Goal: Transaction & Acquisition: Purchase product/service

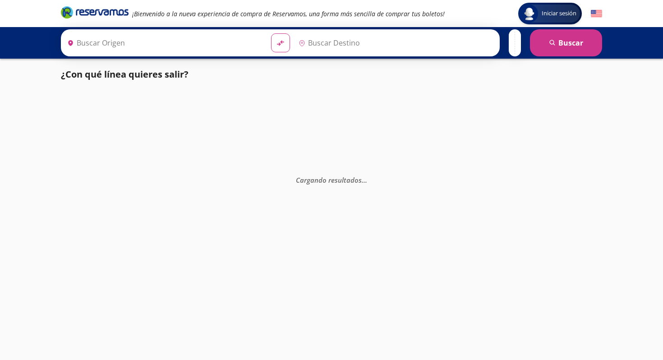
type input "Santiago de Querétaro, [GEOGRAPHIC_DATA]"
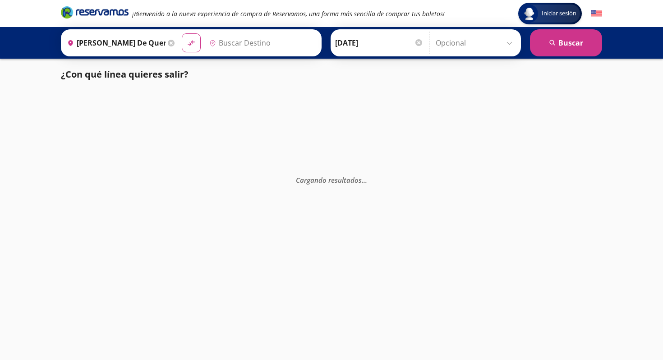
type input "[GEOGRAPHIC_DATA], [GEOGRAPHIC_DATA]"
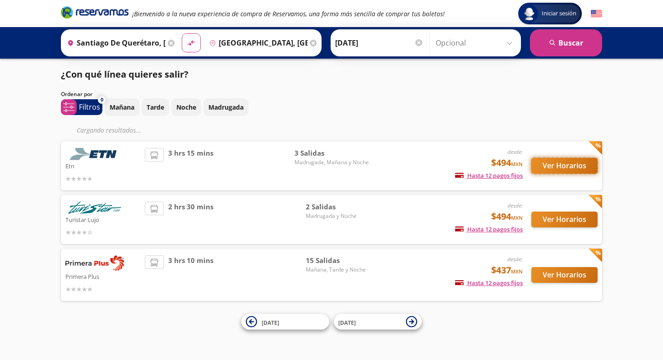
click at [557, 166] on div "Etn desde: $494 MXN Hasta 12 pagos fijos Pagos fijos en compras mayores a $30 M…" at bounding box center [331, 165] width 541 height 49
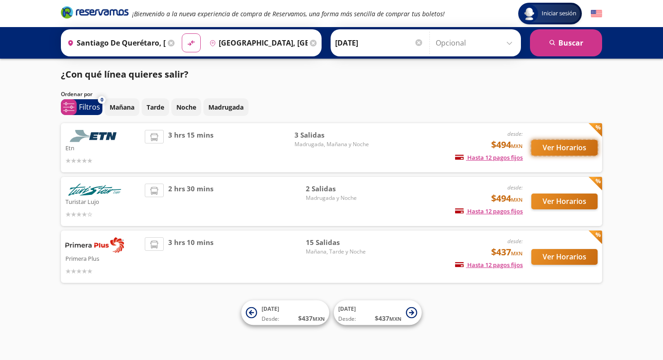
click at [553, 150] on button "Ver Horarios" at bounding box center [564, 148] width 66 height 16
click at [568, 257] on button "Ver Horarios" at bounding box center [564, 257] width 66 height 16
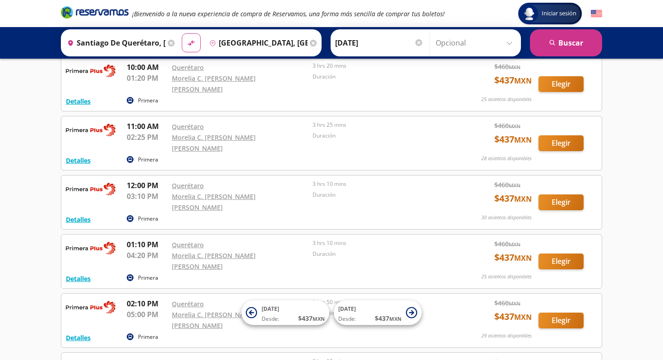
scroll to position [288, 0]
click at [546, 253] on button "Elegir" at bounding box center [560, 261] width 45 height 16
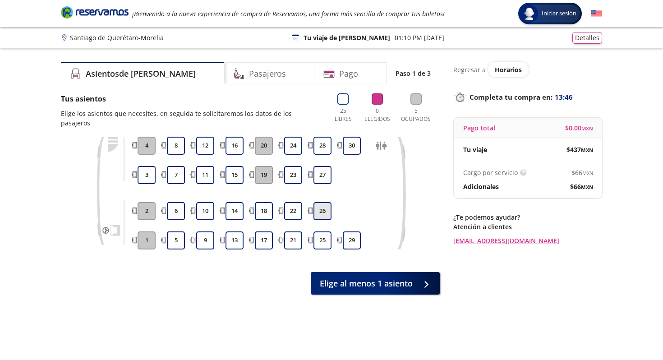
click at [325, 207] on button "26" at bounding box center [322, 211] width 18 height 18
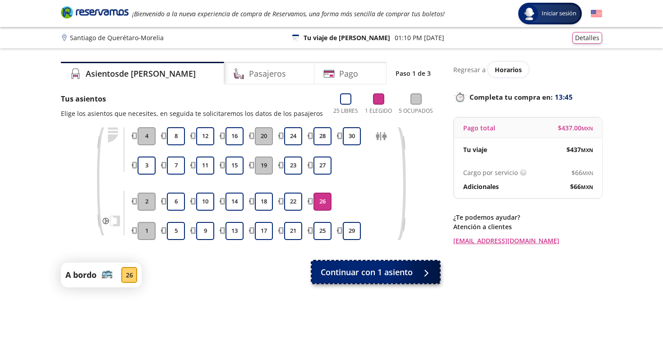
click at [356, 270] on span "Continuar con 1 asiento" at bounding box center [367, 272] width 92 height 12
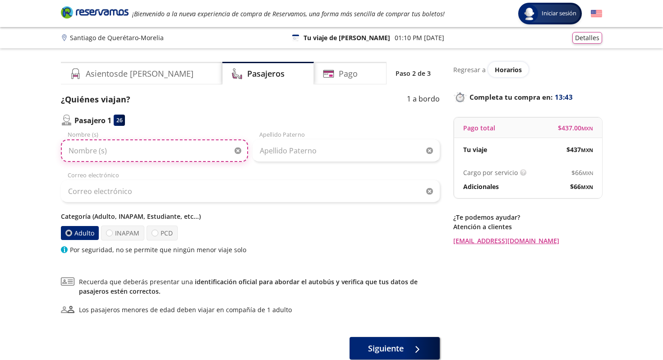
click at [189, 148] on input "Nombre (s)" at bounding box center [154, 150] width 187 height 23
type input "Santiago"
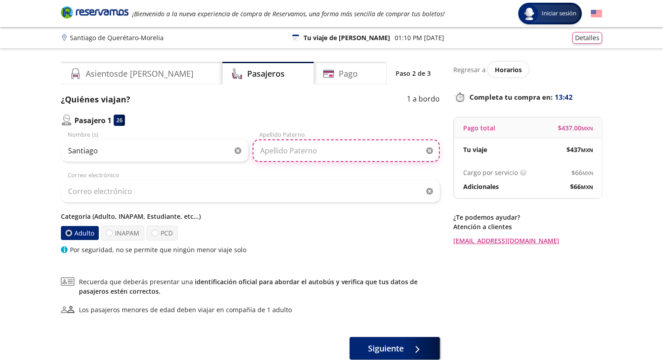
type input "[PERSON_NAME]"
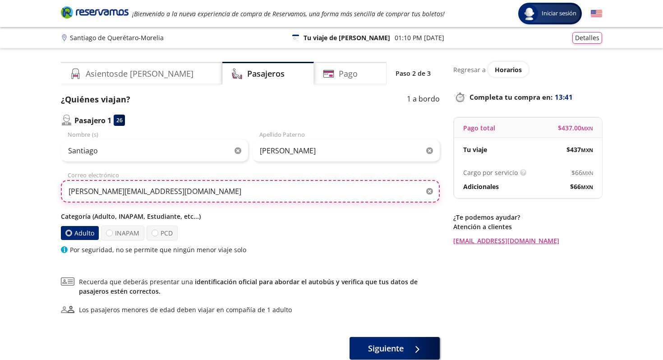
drag, startPoint x: 157, startPoint y: 191, endPoint x: 19, endPoint y: 190, distance: 138.4
click at [18, 190] on div "Group 9 Created with Sketch. Datos para la compra Santiago de Querétaro - Morel…" at bounding box center [331, 213] width 663 height 426
type input "C"
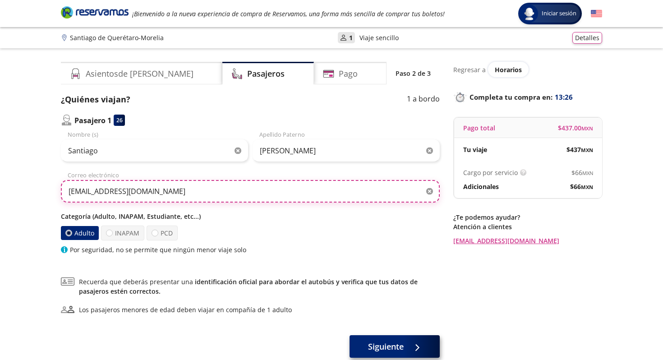
type input "[EMAIL_ADDRESS][DOMAIN_NAME]"
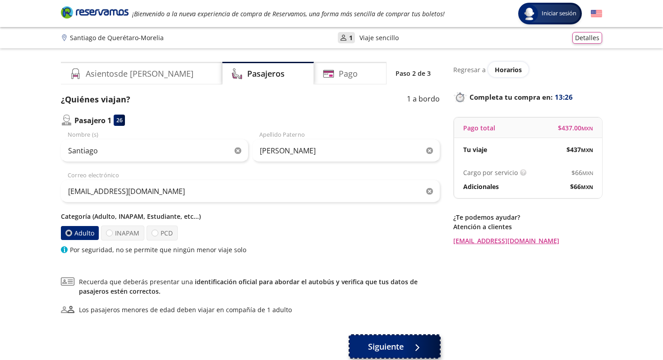
click at [398, 349] on span "Siguiente" at bounding box center [386, 346] width 36 height 12
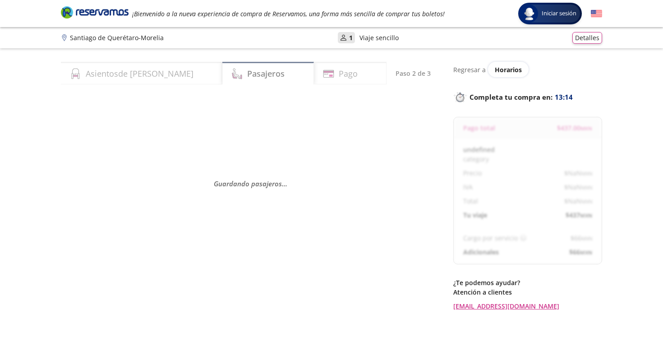
select select "MX"
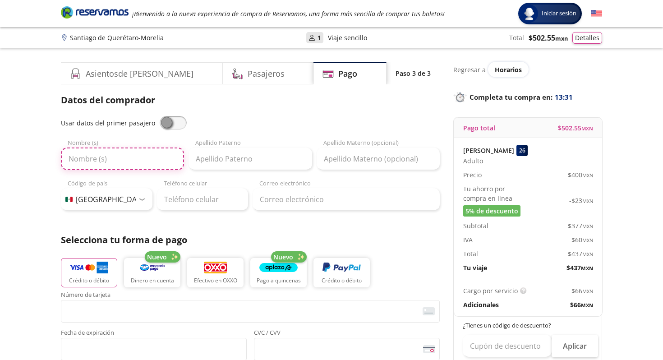
click at [162, 158] on input "Nombre (s)" at bounding box center [122, 158] width 123 height 23
type input "Santiago"
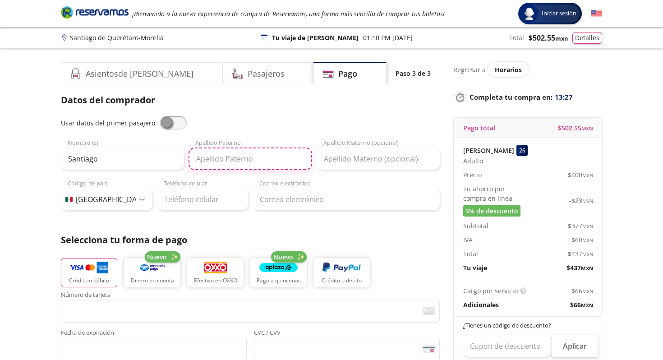
click at [277, 162] on input "Apellido Paterno" at bounding box center [249, 158] width 123 height 23
type input "[PERSON_NAME]"
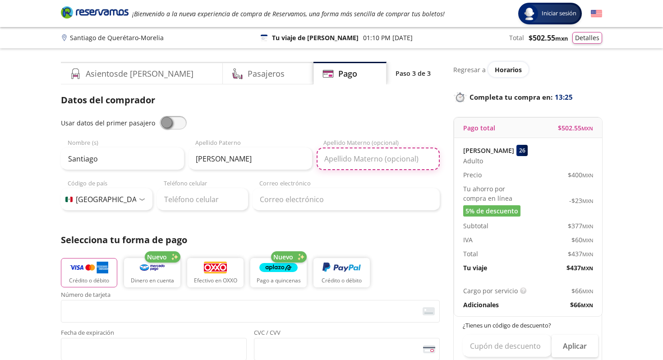
type input "[PERSON_NAME]"
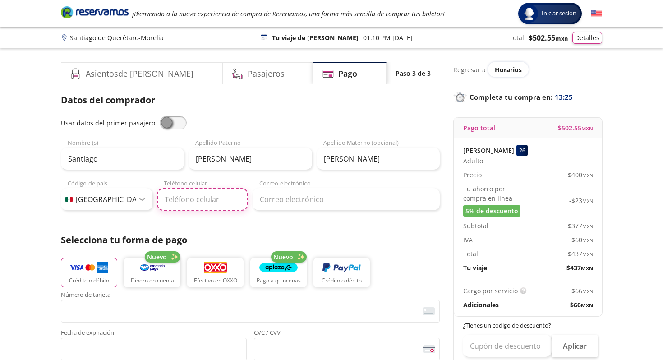
type input "[PHONE_NUMBER]"
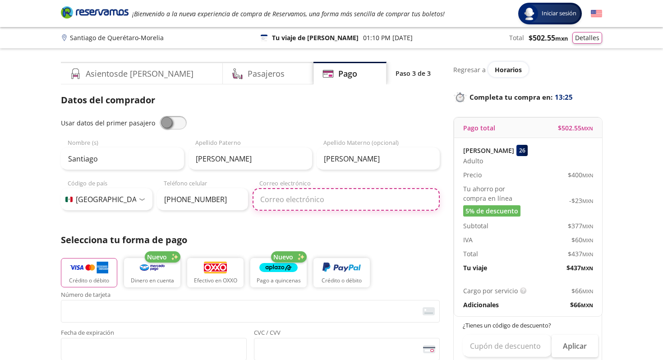
type input "[PERSON_NAME][EMAIL_ADDRESS][DOMAIN_NAME]"
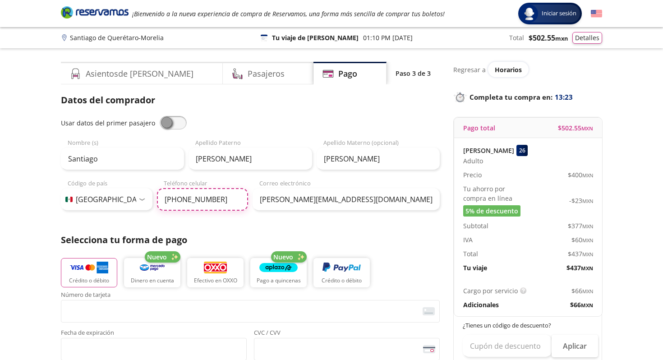
drag, startPoint x: 217, startPoint y: 203, endPoint x: 143, endPoint y: 199, distance: 74.0
click at [143, 199] on div "Código de país [GEOGRAPHIC_DATA] +1 [GEOGRAPHIC_DATA] +52 [GEOGRAPHIC_DATA] +57…" at bounding box center [154, 195] width 187 height 32
type input "[PHONE_NUMBER]"
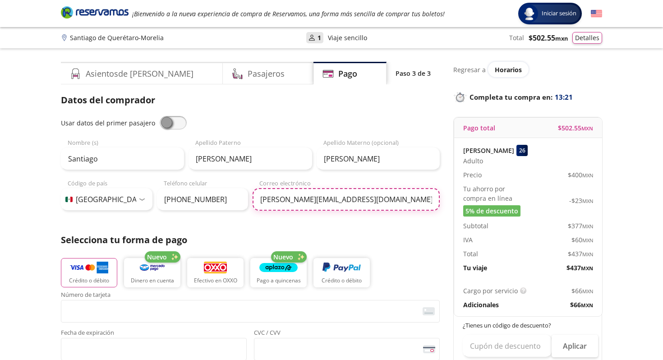
drag, startPoint x: 340, startPoint y: 200, endPoint x: 197, endPoint y: 188, distance: 142.9
click at [197, 188] on div "Código de país [GEOGRAPHIC_DATA] +1 [GEOGRAPHIC_DATA] +52 [GEOGRAPHIC_DATA] +57…" at bounding box center [250, 195] width 379 height 32
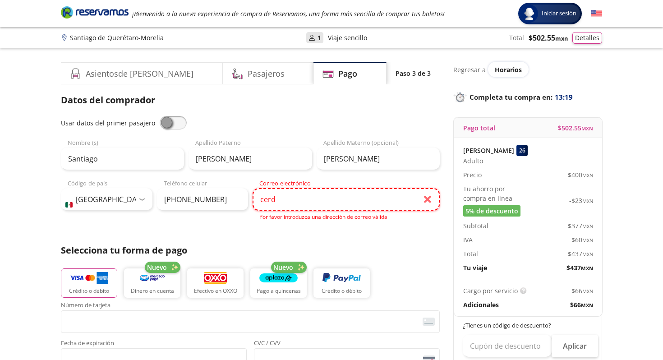
type input "[EMAIL_ADDRESS][DOMAIN_NAME]"
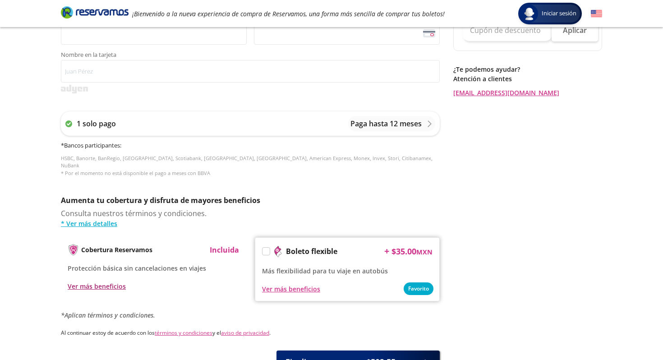
scroll to position [250, 0]
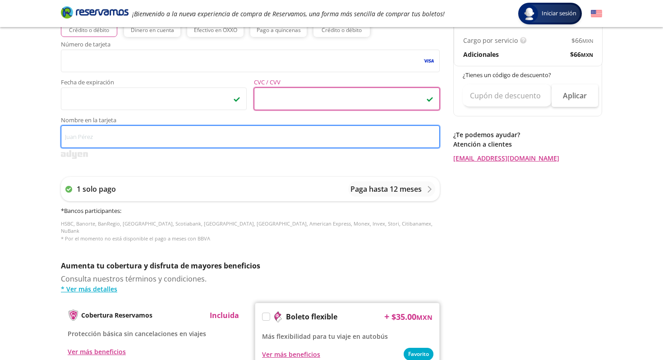
click at [157, 139] on input "Nombre en la tarjeta" at bounding box center [250, 136] width 379 height 23
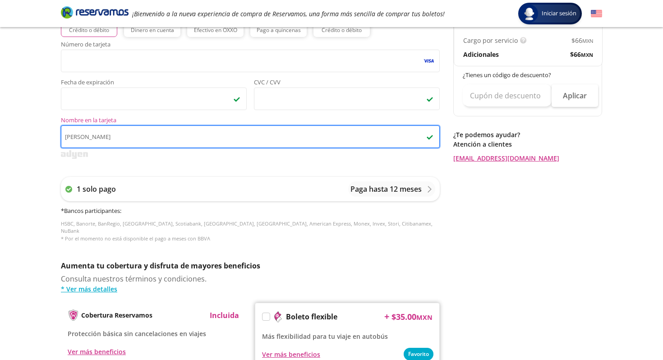
type input "[PERSON_NAME]"
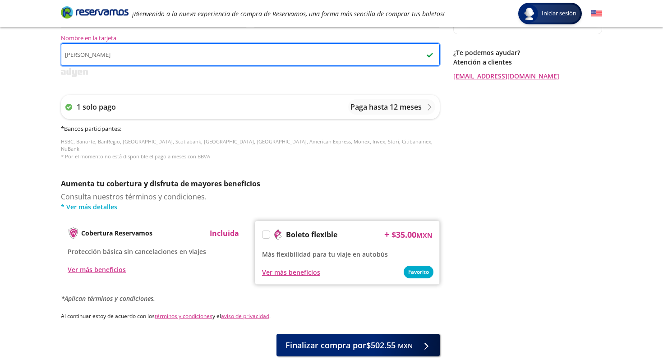
scroll to position [380, 0]
